Goal: Entertainment & Leisure: Consume media (video, audio)

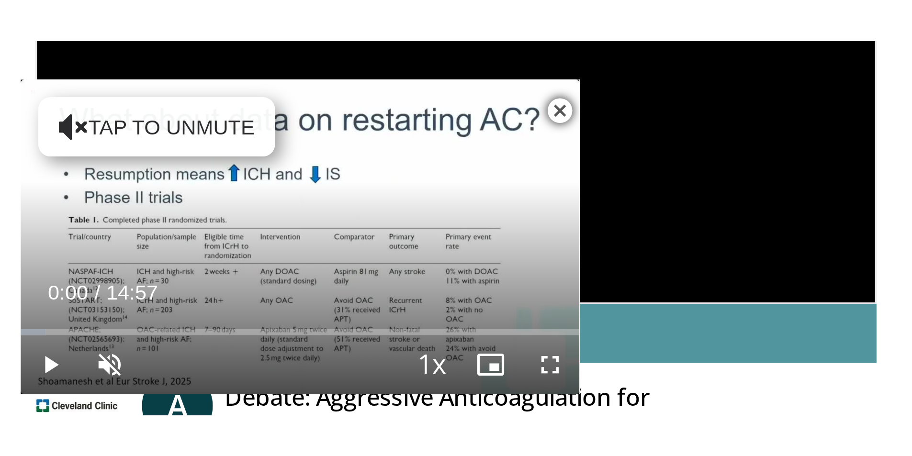
scroll to position [124, 0]
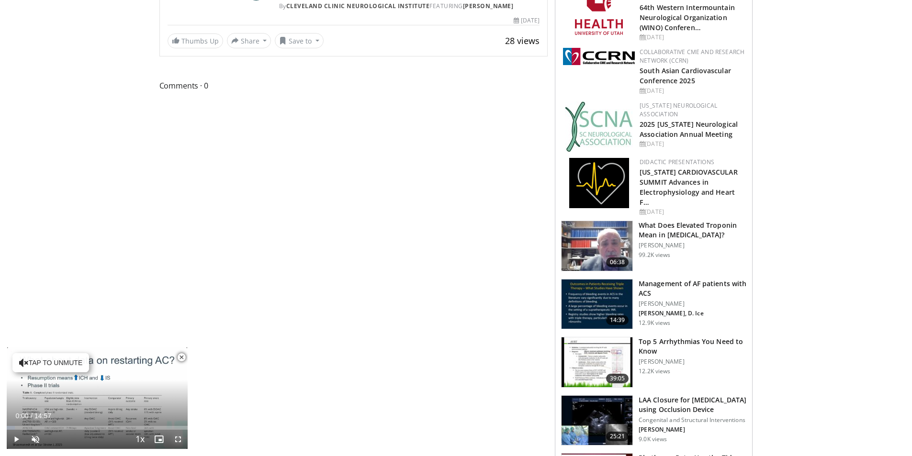
click at [176, 284] on span "Video Player" at bounding box center [178, 439] width 19 height 19
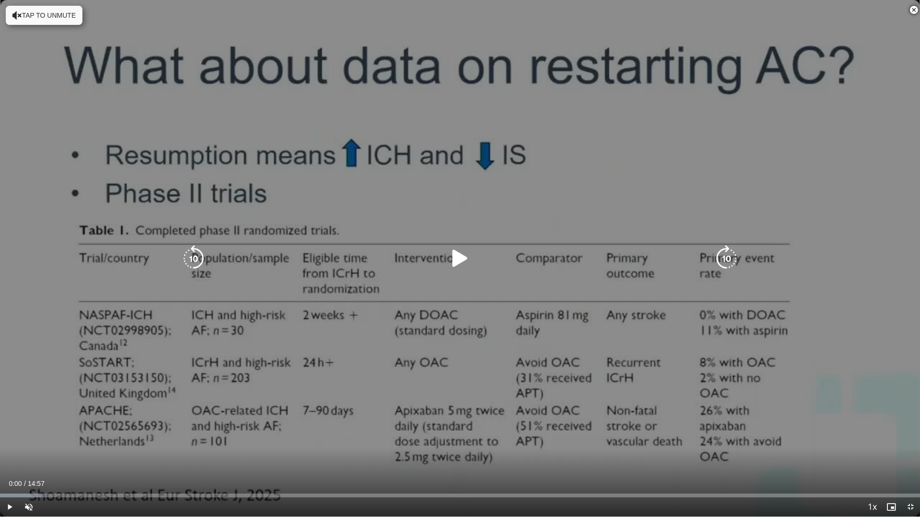
click at [457, 254] on icon "Video Player" at bounding box center [459, 258] width 27 height 27
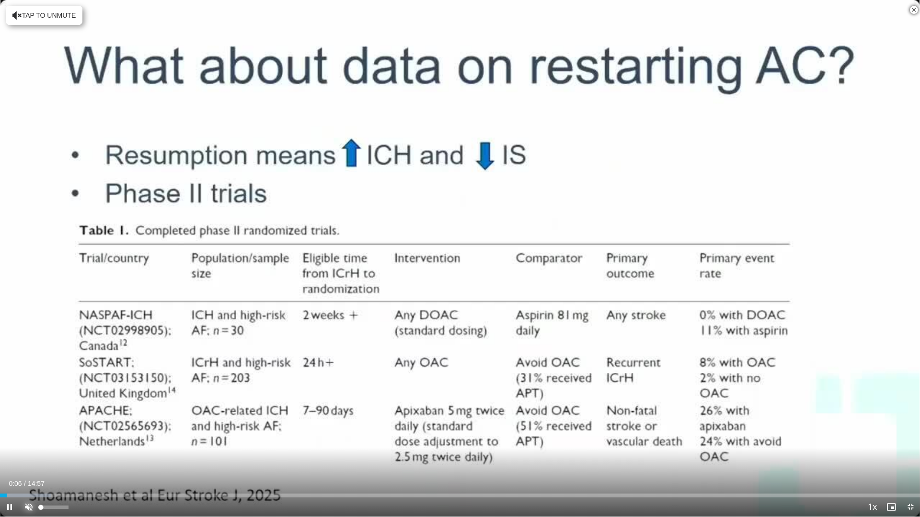
click at [30, 284] on span "Video Player" at bounding box center [28, 507] width 19 height 19
click at [11, 284] on span "Video Player" at bounding box center [9, 507] width 19 height 19
click at [605, 284] on span "Video Player" at bounding box center [909, 507] width 19 height 19
